Goal: Information Seeking & Learning: Check status

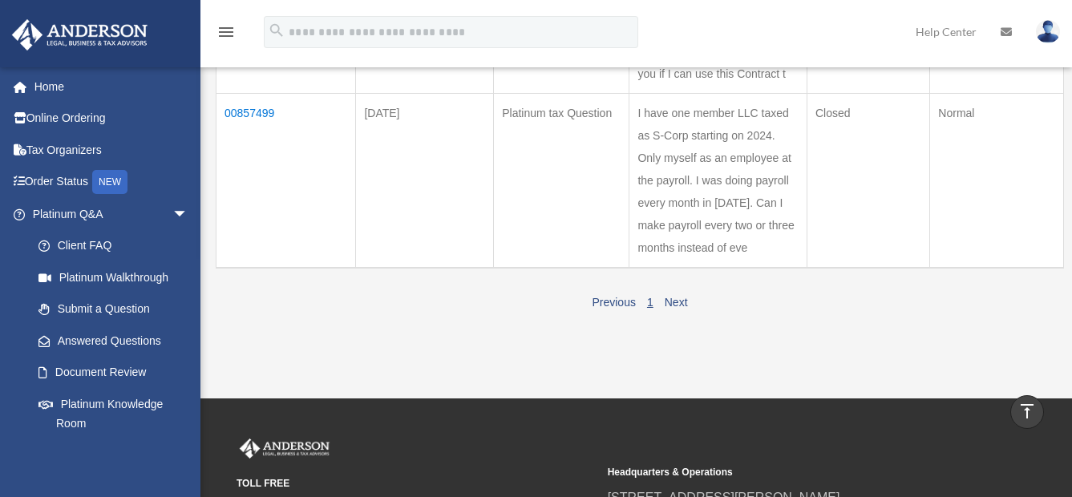
scroll to position [401, 0]
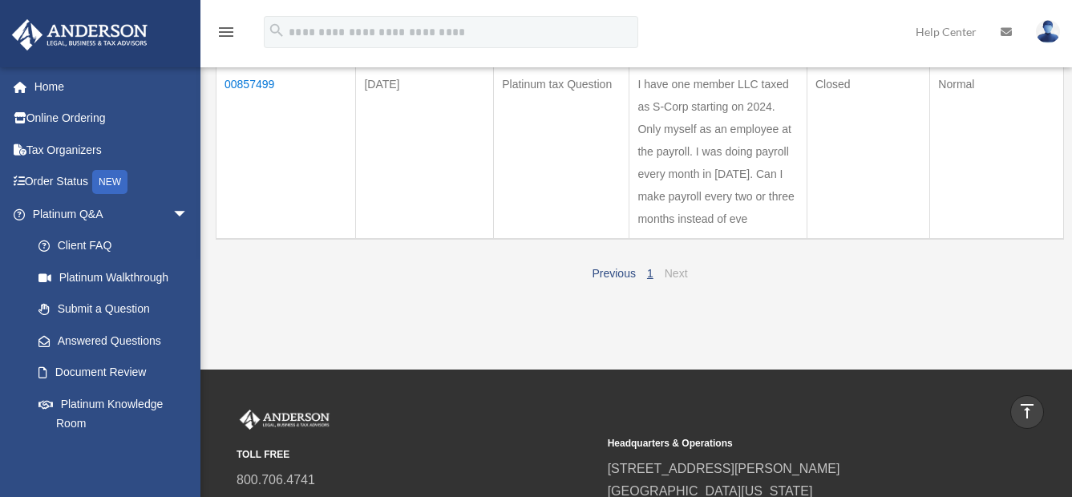
click at [673, 280] on link "Next" at bounding box center [675, 273] width 23 height 13
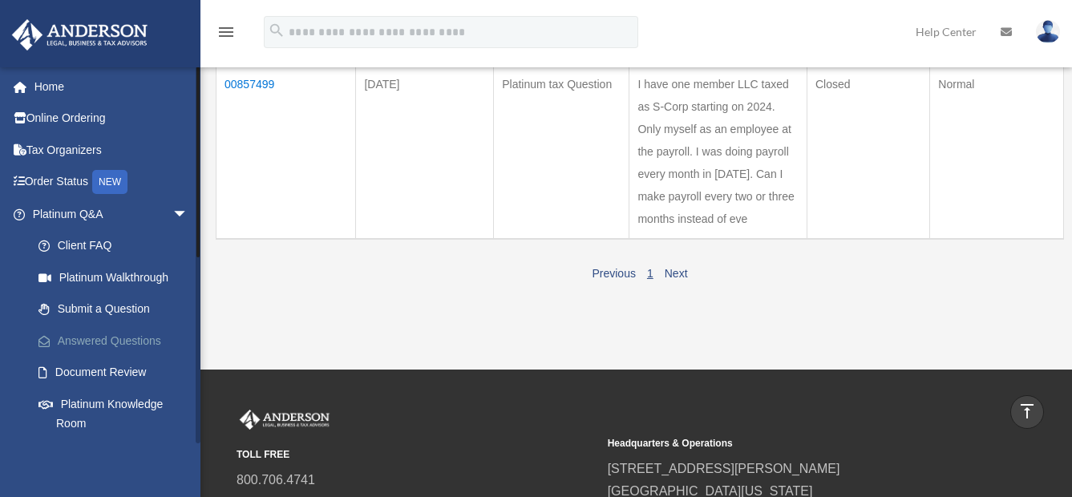
click at [139, 337] on link "Answered Questions" at bounding box center [117, 341] width 190 height 32
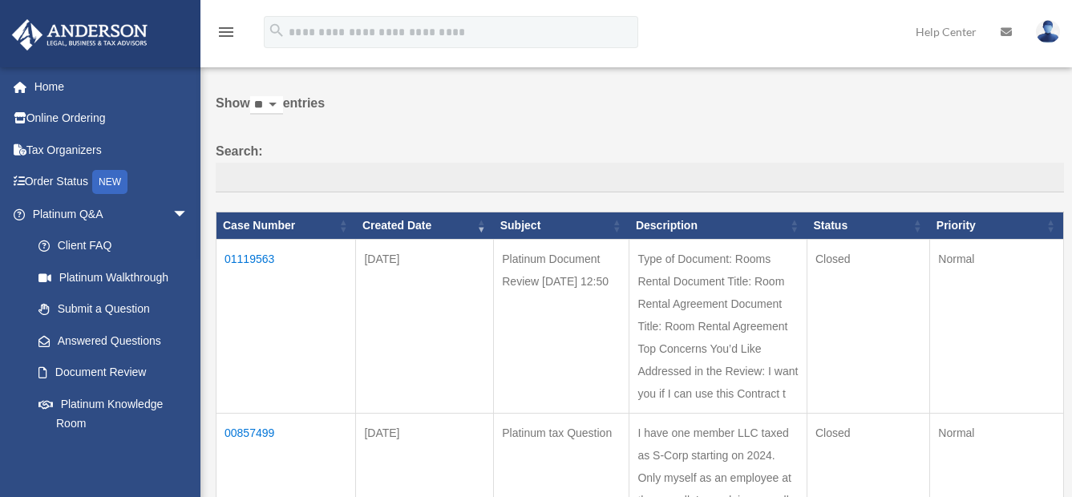
scroll to position [80, 0]
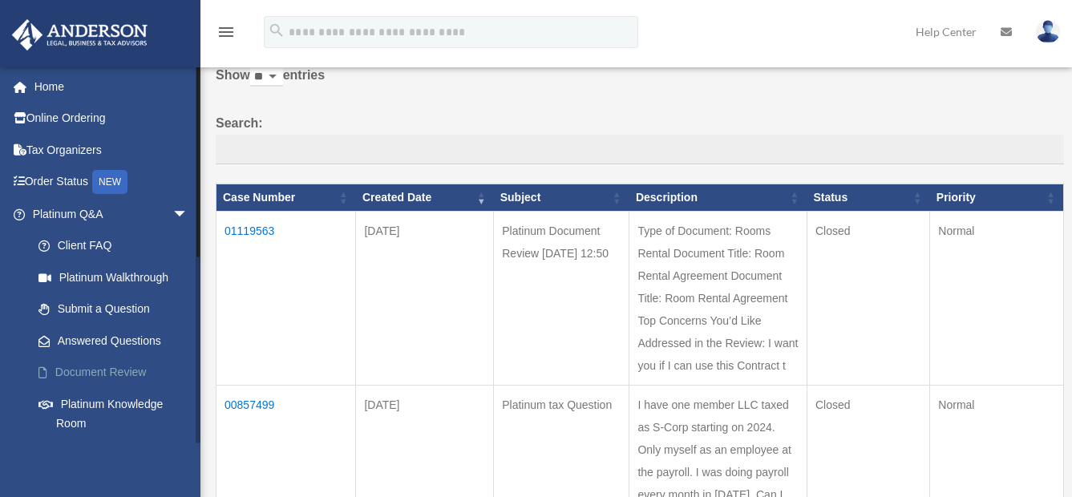
click at [113, 376] on link "Document Review" at bounding box center [117, 373] width 190 height 32
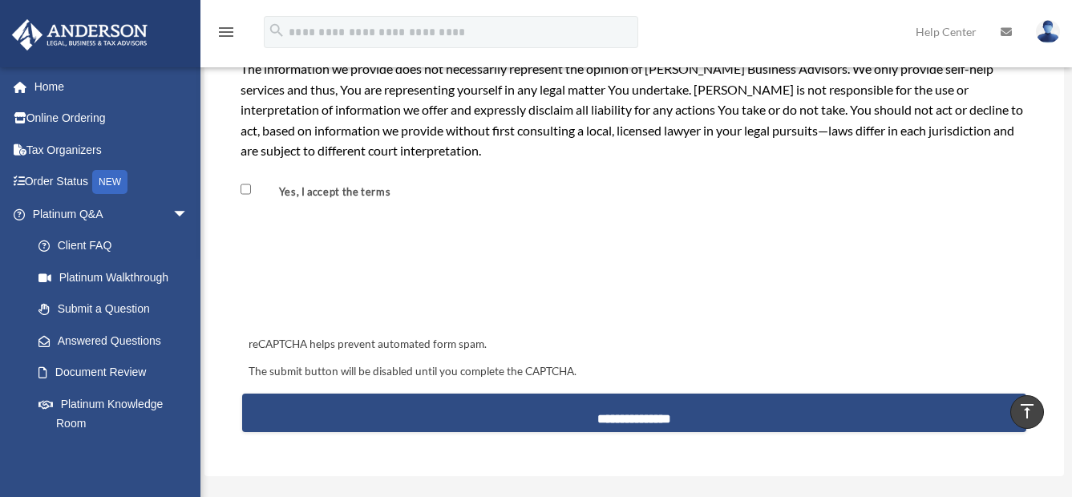
scroll to position [1443, 0]
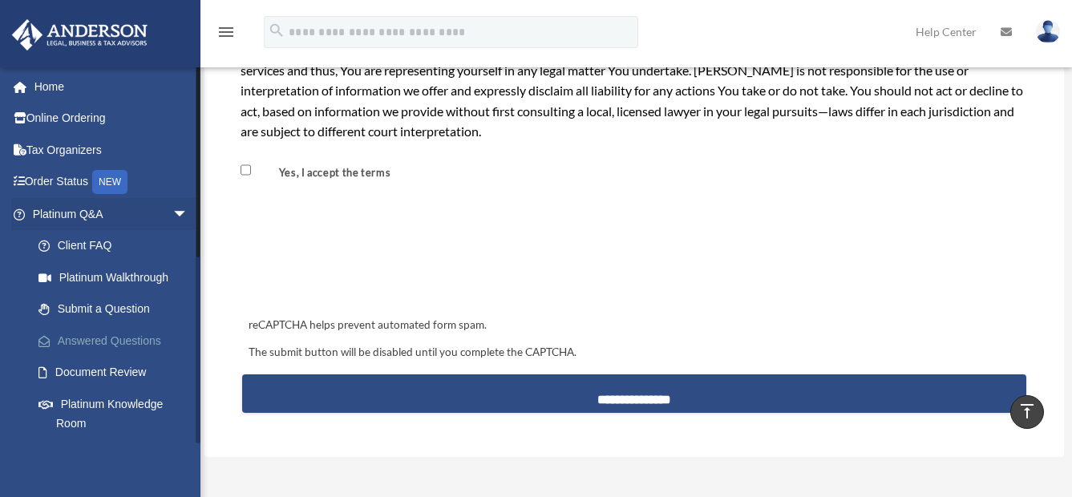
click at [143, 336] on link "Answered Questions" at bounding box center [117, 341] width 190 height 32
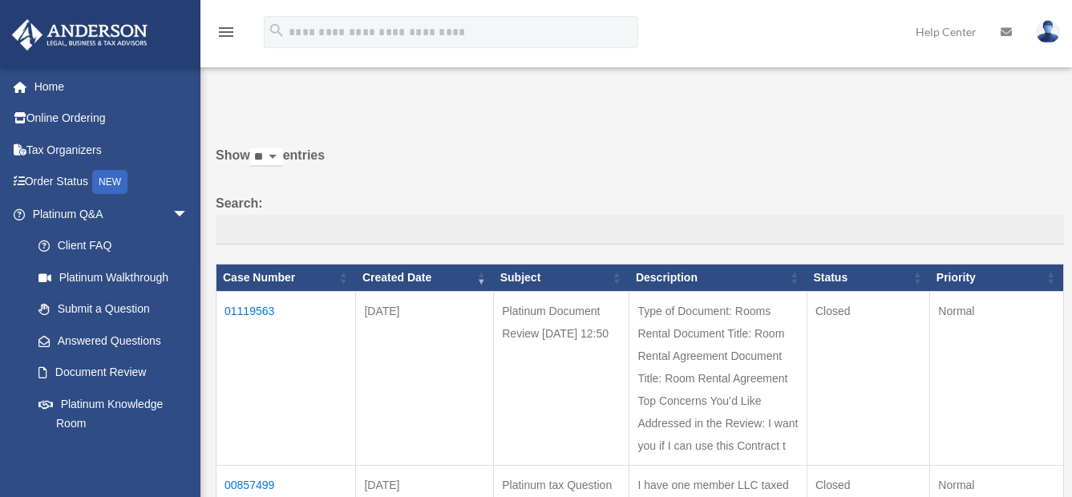
click at [254, 307] on td "01119563" at bounding box center [285, 379] width 139 height 174
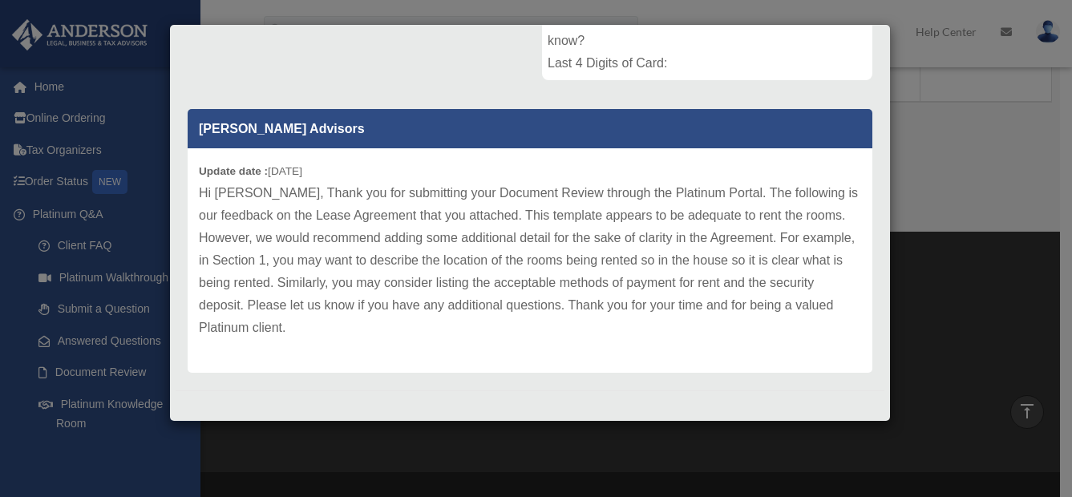
scroll to position [561, 0]
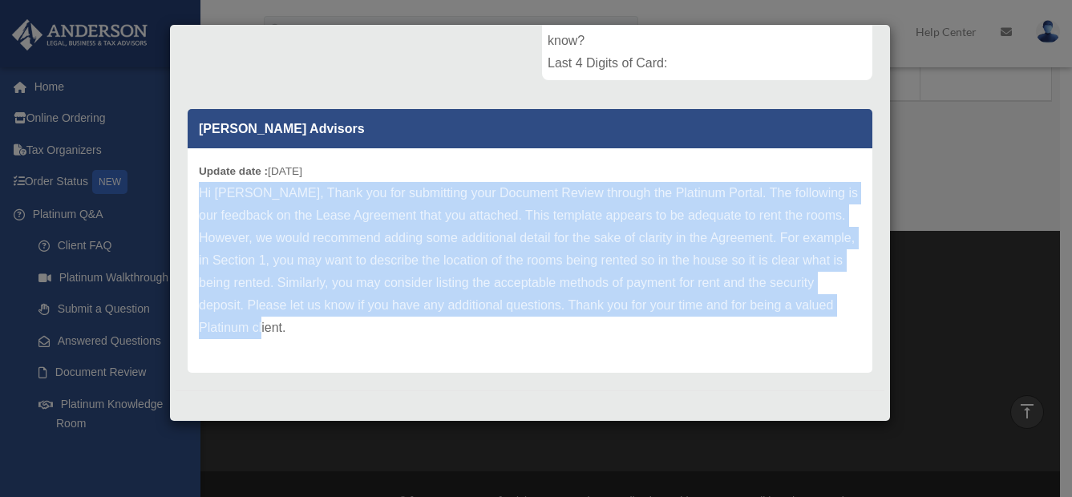
drag, startPoint x: 333, startPoint y: 331, endPoint x: 194, endPoint y: 192, distance: 197.2
click at [194, 192] on div "Update date : 09-23-2025 Hi Victoria, Thank you for submitting your Document Re…" at bounding box center [530, 260] width 684 height 224
drag, startPoint x: 194, startPoint y: 192, endPoint x: 322, endPoint y: 226, distance: 132.8
copy p "Hi Victoria, Thank you for submitting your Document Review through the Platinum…"
